Goal: Book appointment/travel/reservation

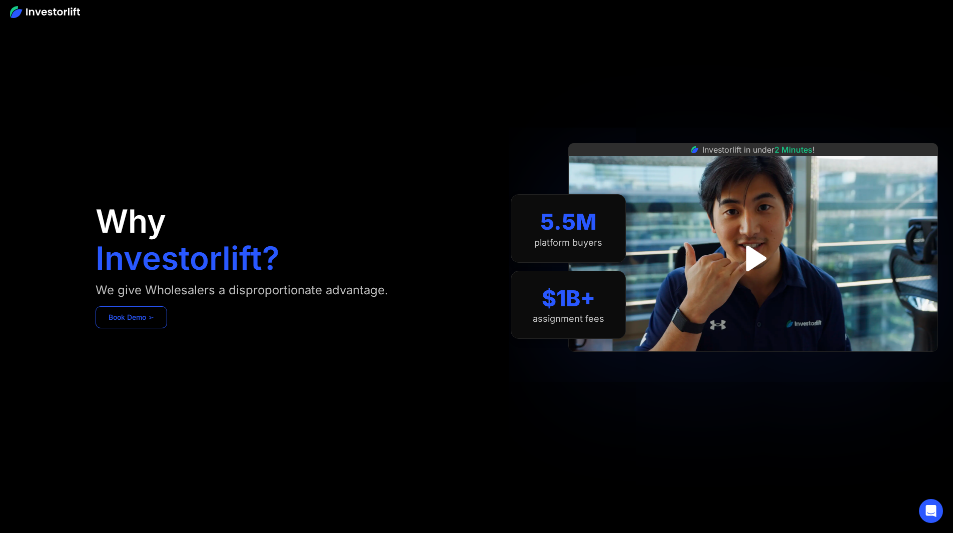
click at [167, 328] on link "Book Demo ➢" at bounding box center [132, 317] width 72 height 22
